Goal: Task Accomplishment & Management: Complete application form

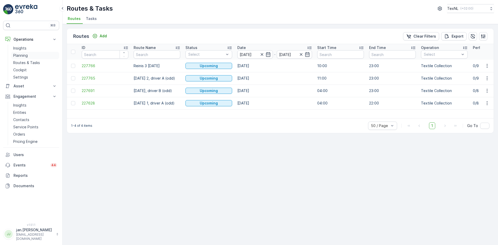
drag, startPoint x: 20, startPoint y: 54, endPoint x: 47, endPoint y: 54, distance: 27.0
click at [20, 54] on p "Planning" at bounding box center [20, 55] width 15 height 5
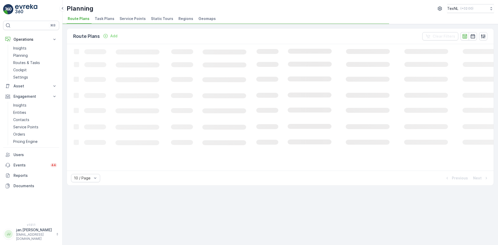
click at [125, 21] on span "Service Points" at bounding box center [133, 18] width 26 height 5
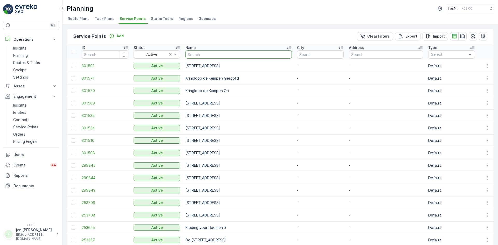
click at [225, 54] on input "text" at bounding box center [239, 54] width 106 height 8
type input "beverw"
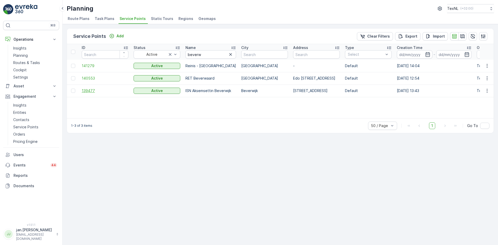
click at [90, 92] on span "139477" at bounding box center [105, 90] width 47 height 5
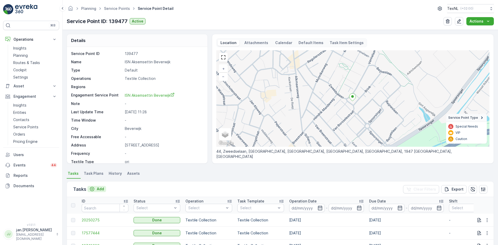
click at [103, 188] on p "Add" at bounding box center [100, 189] width 7 height 5
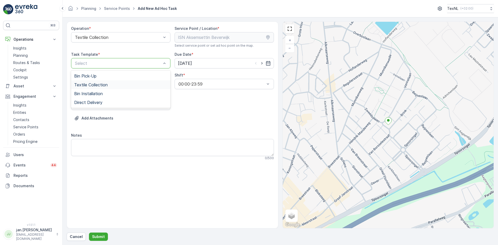
click at [100, 87] on span "Textile Collection" at bounding box center [90, 85] width 33 height 5
click at [192, 60] on input "[DATE]" at bounding box center [224, 63] width 99 height 10
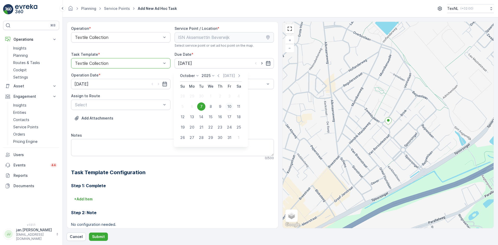
click at [230, 106] on div "10" at bounding box center [229, 107] width 8 height 8
type input "[DATE]"
click at [85, 83] on input "[DATE]" at bounding box center [120, 84] width 99 height 10
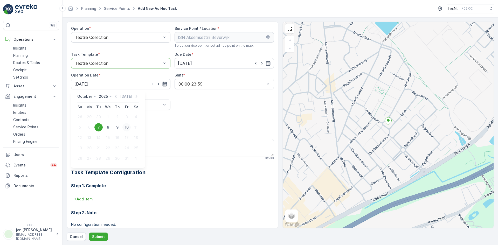
click at [125, 127] on div "10" at bounding box center [127, 127] width 8 height 8
type input "[DATE]"
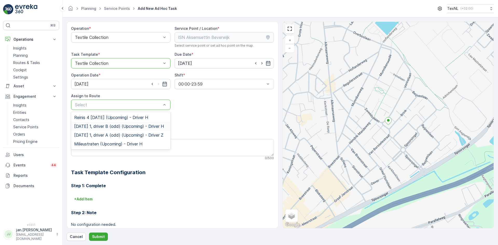
click at [105, 127] on span "[DATE] 1, driver B (odd) (Upcoming) - Driver H" at bounding box center [119, 126] width 90 height 5
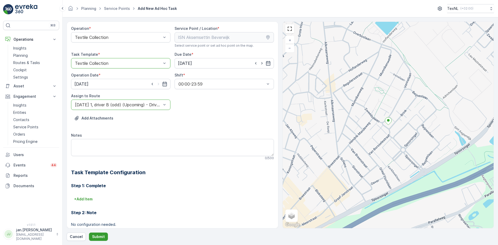
click at [100, 237] on p "Submit" at bounding box center [98, 236] width 13 height 5
